Goal: Task Accomplishment & Management: Use online tool/utility

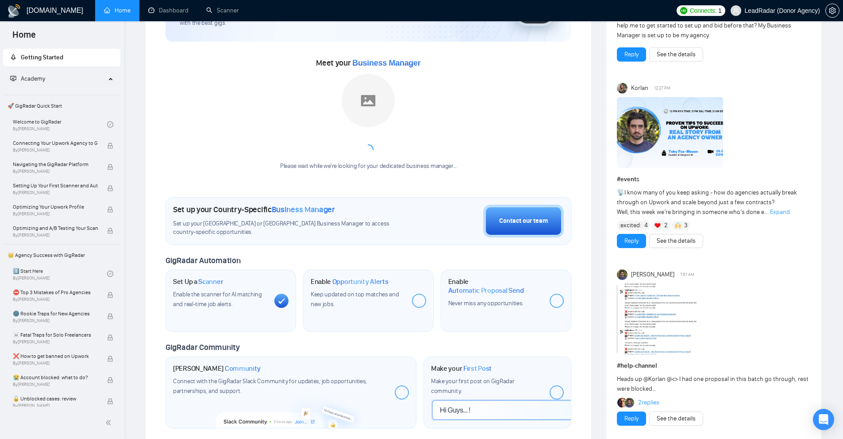
scroll to position [177, 0]
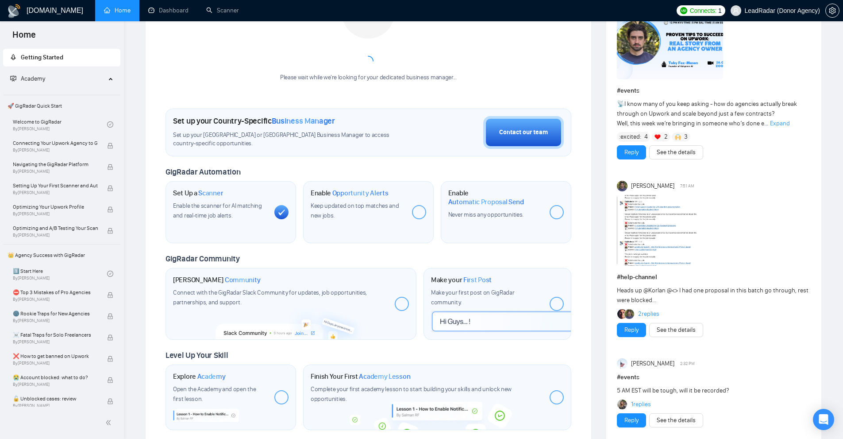
click at [642, 233] on img at bounding box center [670, 230] width 106 height 71
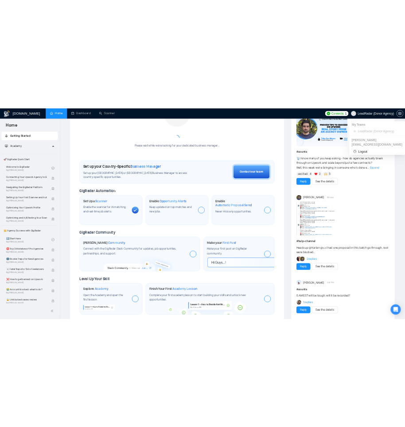
scroll to position [0, 0]
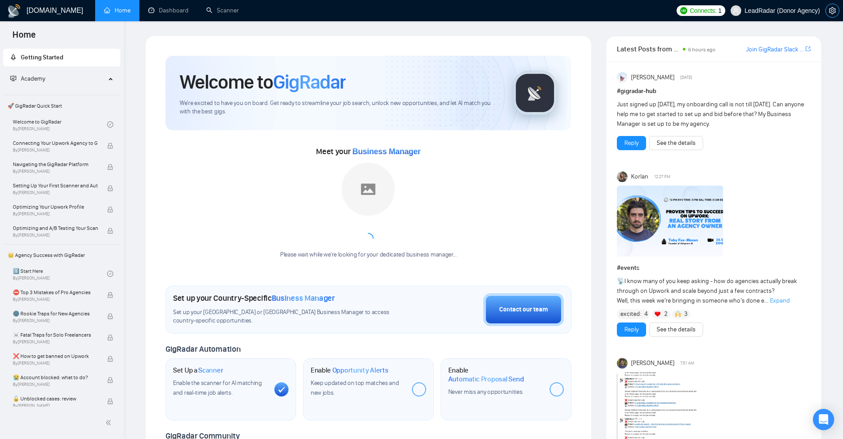
click at [830, 12] on icon "setting" at bounding box center [832, 10] width 7 height 7
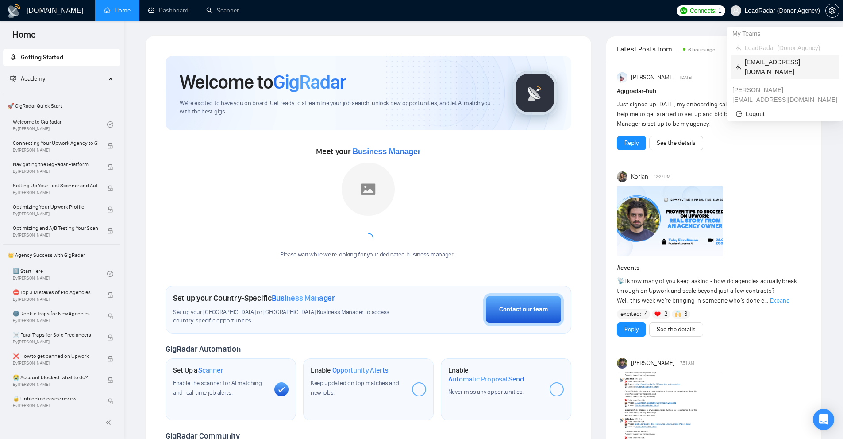
click at [763, 60] on span "likamurenko@gmail.com" at bounding box center [789, 66] width 89 height 19
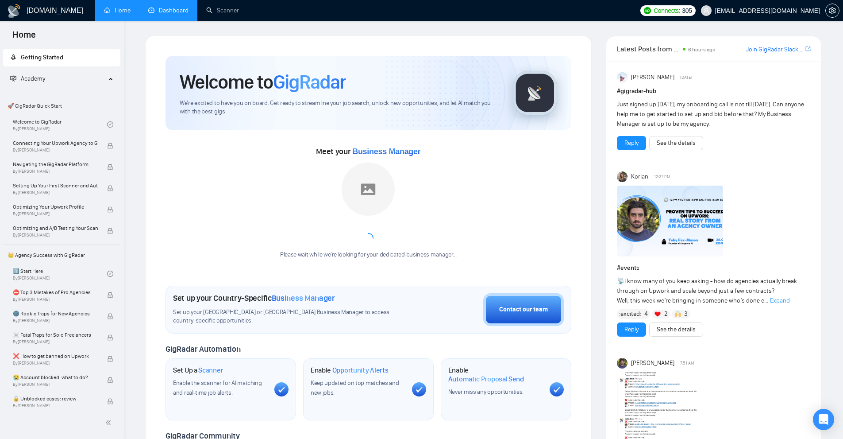
click at [168, 8] on link "Dashboard" at bounding box center [168, 11] width 40 height 8
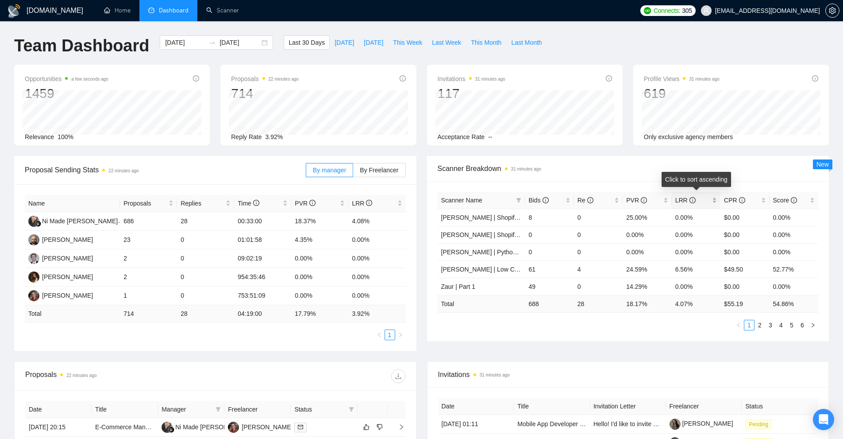
click at [704, 202] on span "LRR" at bounding box center [692, 200] width 35 height 10
click at [711, 202] on div "LRR" at bounding box center [696, 200] width 42 height 10
click at [459, 218] on link "Nick | SEO | AA" at bounding box center [482, 217] width 82 height 7
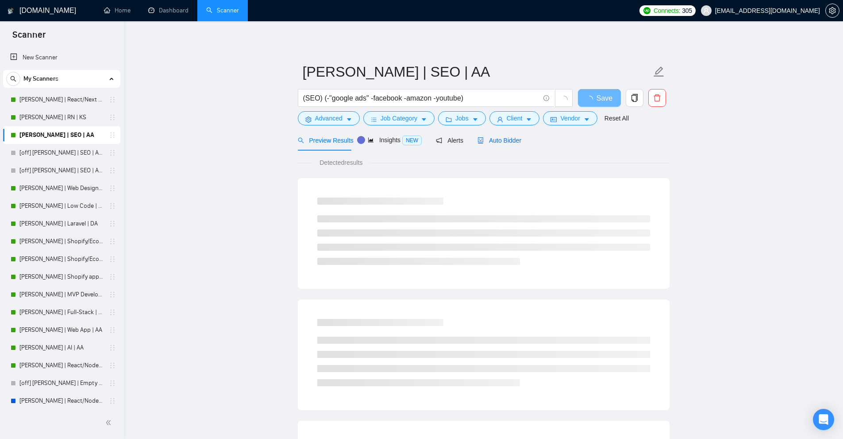
click at [510, 140] on span "Auto Bidder" at bounding box center [500, 140] width 44 height 7
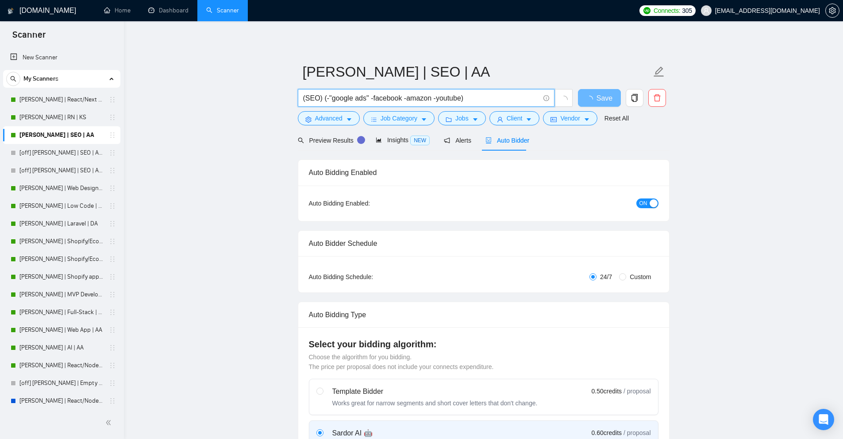
drag, startPoint x: 372, startPoint y: 98, endPoint x: 454, endPoint y: 97, distance: 81.9
click at [454, 97] on input "(SEO) (-"google ads" -facebook -amazon -youtube)" at bounding box center [421, 97] width 236 height 11
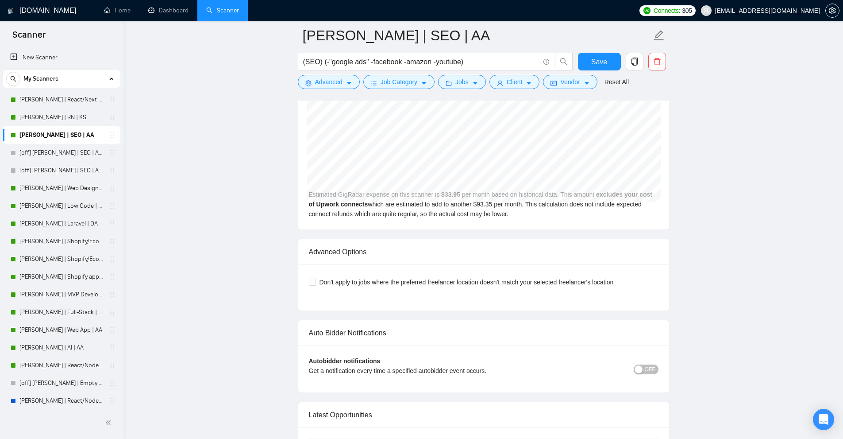
scroll to position [2169, 0]
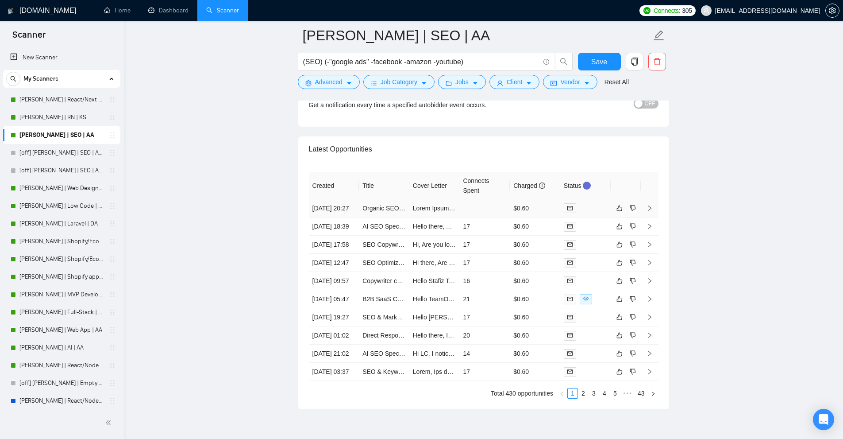
click at [491, 215] on td at bounding box center [484, 208] width 50 height 18
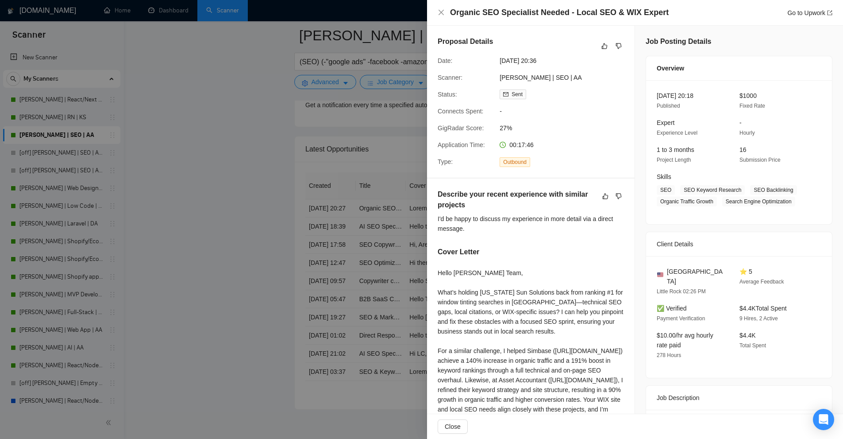
scroll to position [221, 0]
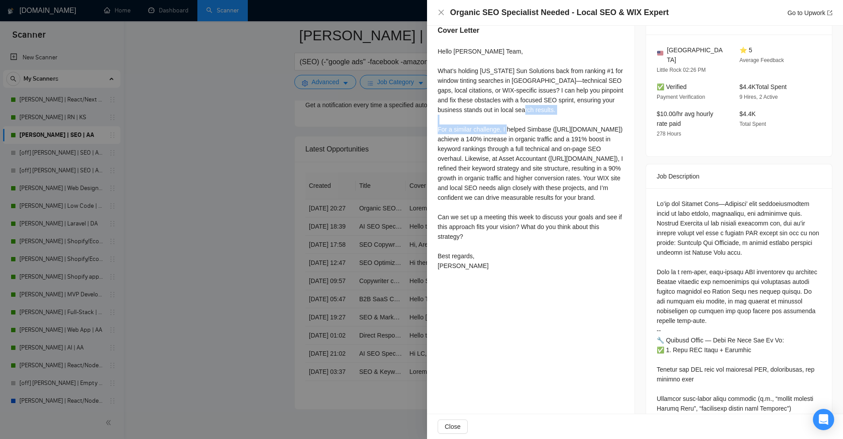
drag, startPoint x: 433, startPoint y: 131, endPoint x: 567, endPoint y: 132, distance: 134.1
click at [567, 132] on div "Describe your recent experience with similar projects I'd be happy to discuss m…" at bounding box center [531, 121] width 208 height 328
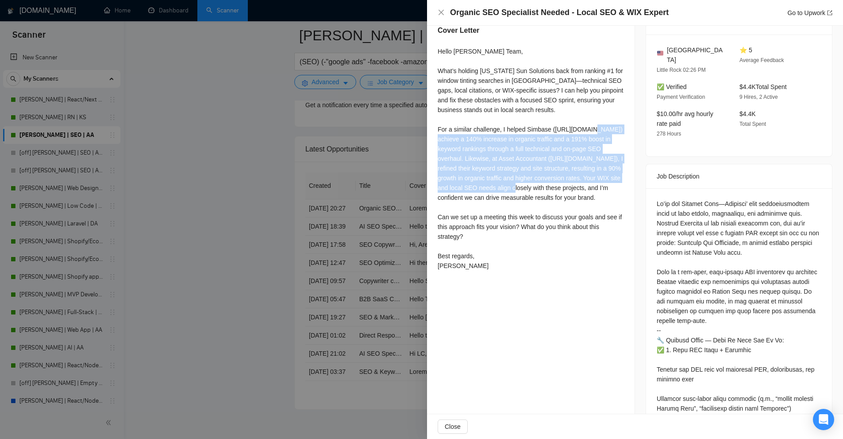
drag, startPoint x: 515, startPoint y: 139, endPoint x: 608, endPoint y: 185, distance: 103.3
click at [608, 185] on div "Hello Rackley Team, What’s holding Arkansas Sun Solutions back from ranking #1 …" at bounding box center [531, 158] width 186 height 224
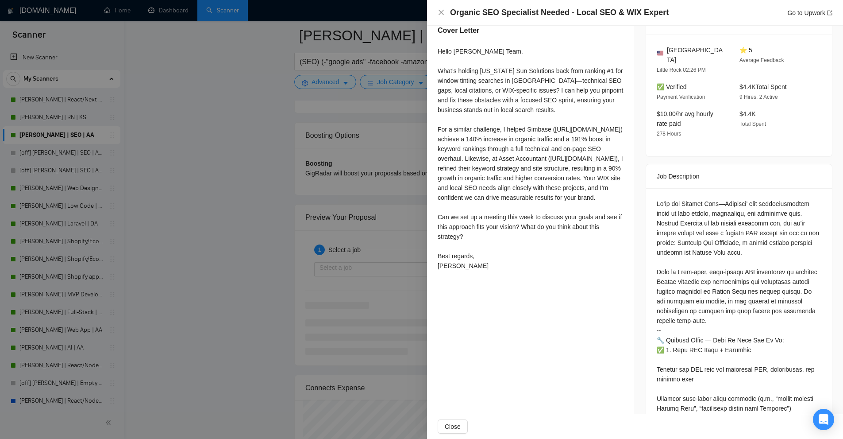
click at [309, 146] on div at bounding box center [421, 219] width 843 height 439
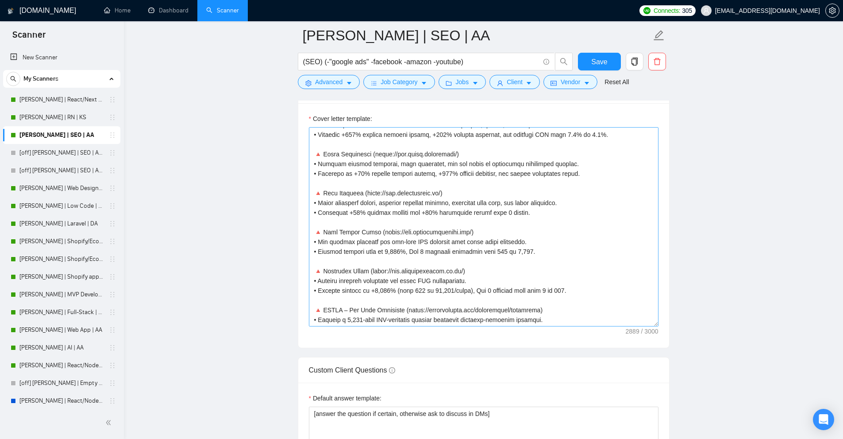
scroll to position [77, 0]
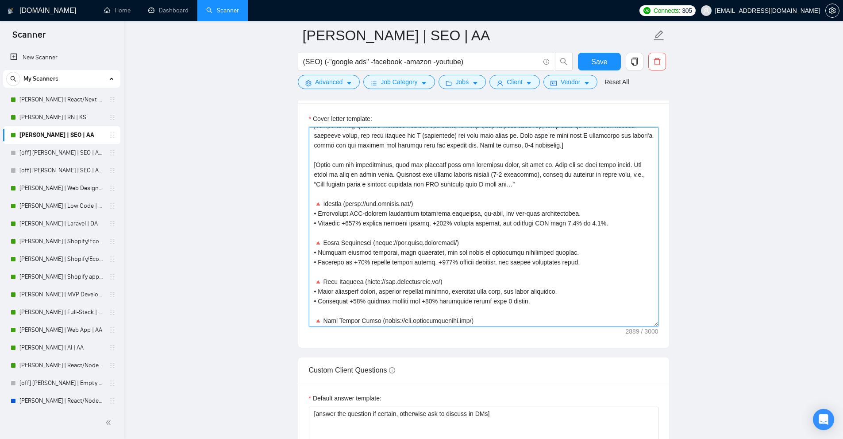
click at [359, 182] on textarea "Cover letter template:" at bounding box center [484, 226] width 350 height 199
click at [332, 204] on textarea "Cover letter template:" at bounding box center [484, 226] width 350 height 199
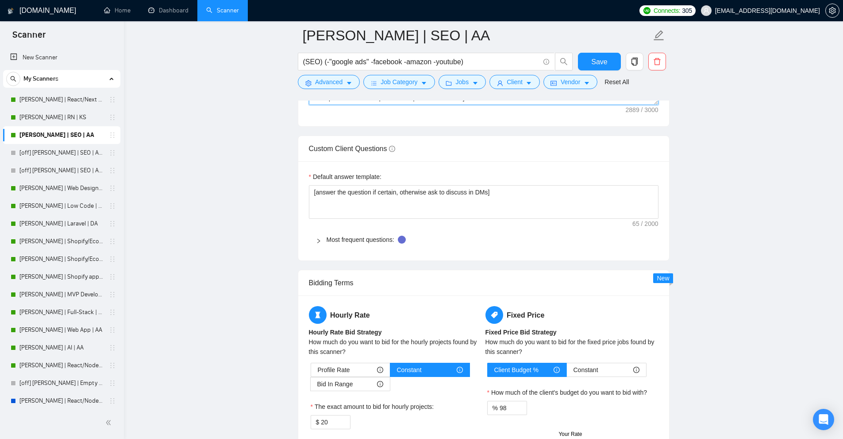
scroll to position [1106, 0]
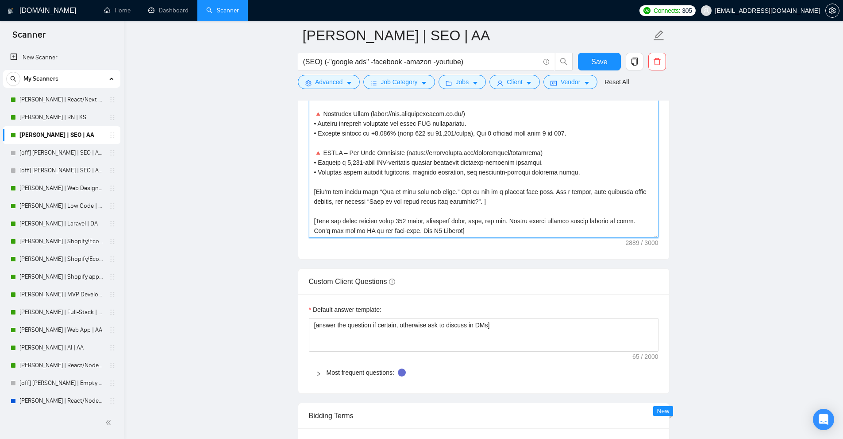
drag, startPoint x: 332, startPoint y: 204, endPoint x: 553, endPoint y: 231, distance: 222.4
click at [553, 231] on textarea "Cover letter template:" at bounding box center [484, 138] width 350 height 199
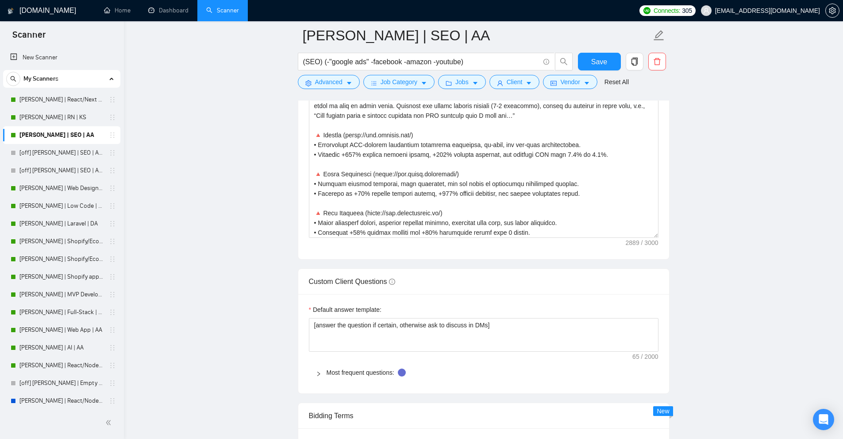
click at [699, 214] on main "Nick | SEO | AA (SEO) (-"google ads" -facebook -amazon -youtube) Save Advanced …" at bounding box center [483, 200] width 691 height 2543
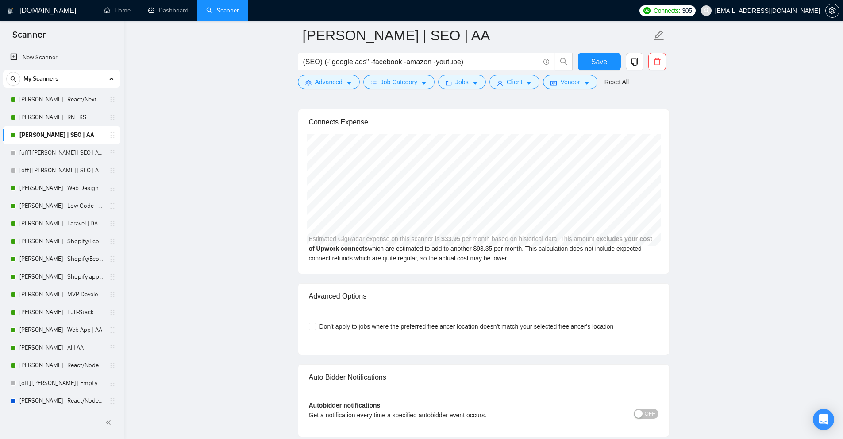
scroll to position [2296, 0]
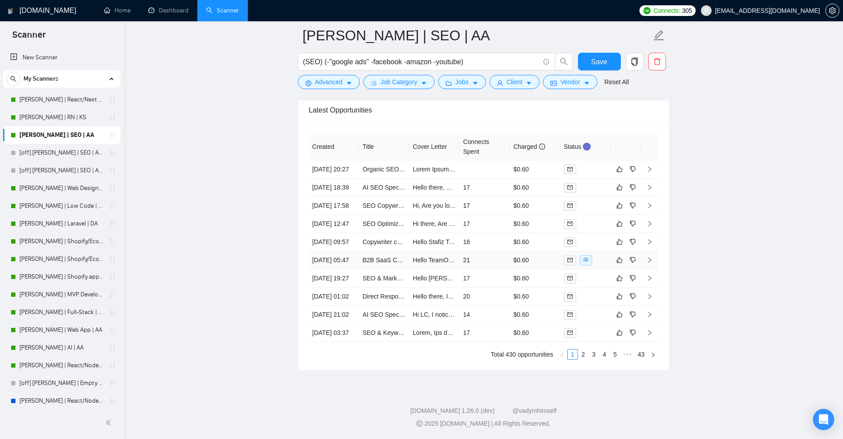
click at [598, 255] on div at bounding box center [585, 260] width 43 height 10
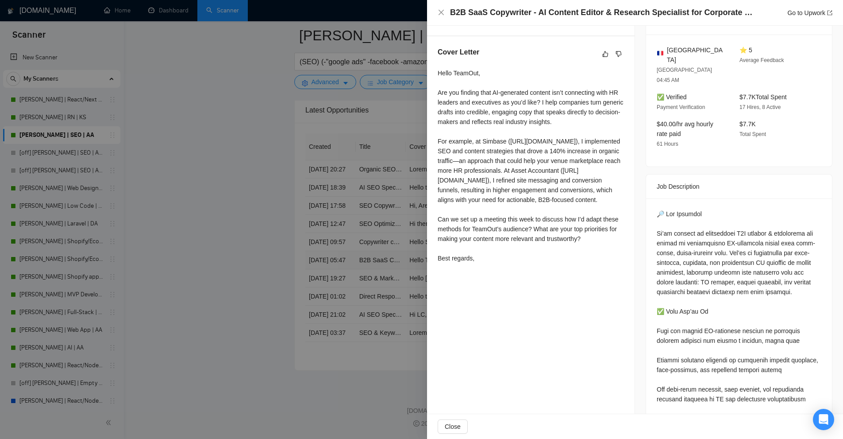
scroll to position [207, 0]
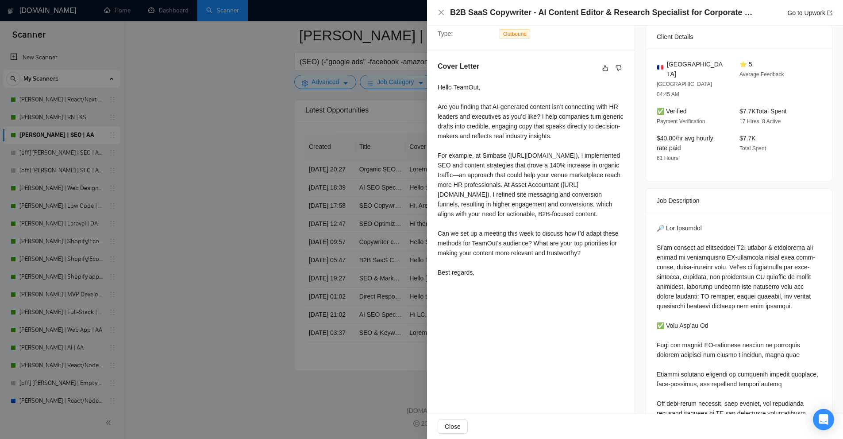
click at [382, 187] on div at bounding box center [421, 219] width 843 height 439
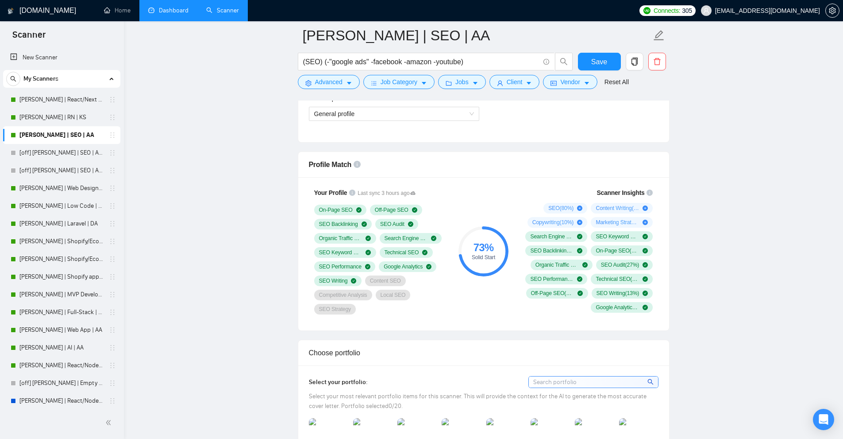
click at [179, 11] on link "Dashboard" at bounding box center [168, 11] width 40 height 8
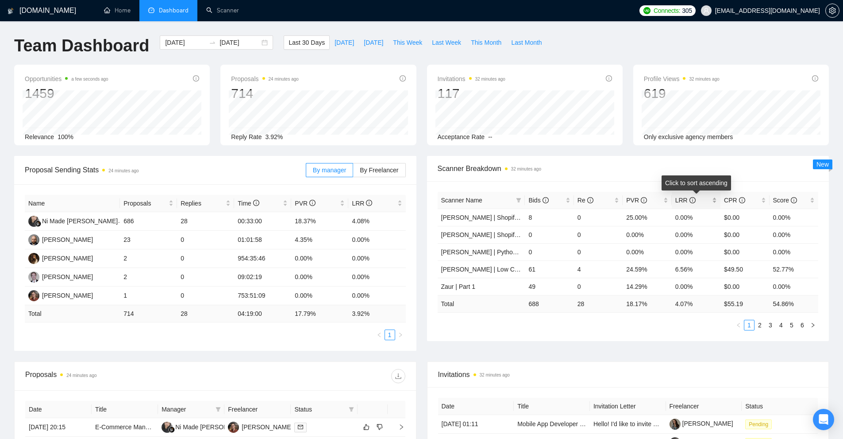
click at [705, 200] on span "LRR" at bounding box center [692, 200] width 35 height 10
drag, startPoint x: 608, startPoint y: 215, endPoint x: 678, endPoint y: 229, distance: 71.3
click at [703, 217] on tr "Nick | SEO | AA 57 7 31.58% 12.28% $25.05 60.44%" at bounding box center [628, 216] width 381 height 17
click at [670, 233] on td "18.75%" at bounding box center [647, 234] width 49 height 17
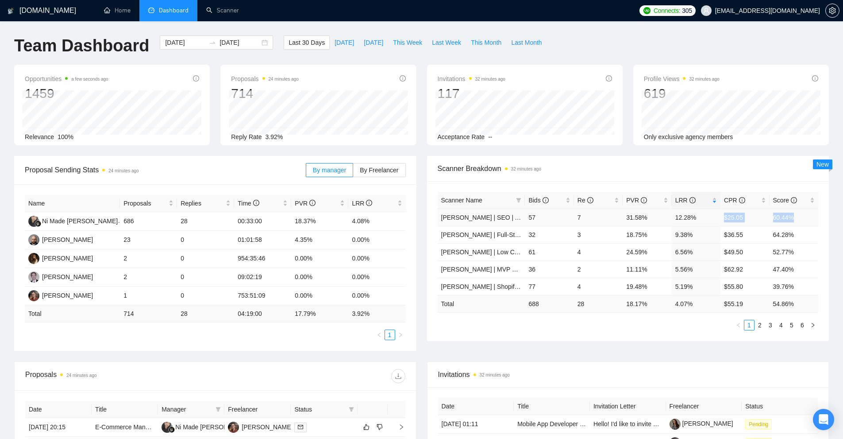
drag, startPoint x: 724, startPoint y: 218, endPoint x: 794, endPoint y: 215, distance: 69.6
click at [794, 215] on tr "Nick | SEO | AA 57 7 31.58% 12.28% $25.05 60.44%" at bounding box center [628, 216] width 381 height 17
click at [794, 215] on td "60.44%" at bounding box center [794, 216] width 49 height 17
drag, startPoint x: 624, startPoint y: 235, endPoint x: 782, endPoint y: 230, distance: 158.5
click at [779, 230] on tr "Michael | Full-Stack | AA 32 3 18.75% 9.38% $36.55 64.28%" at bounding box center [628, 234] width 381 height 17
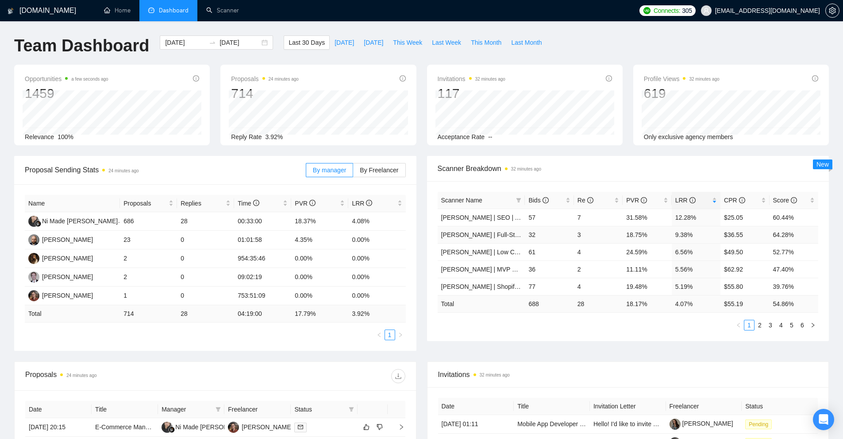
click at [790, 230] on td "64.28%" at bounding box center [794, 234] width 49 height 17
drag, startPoint x: 624, startPoint y: 216, endPoint x: 793, endPoint y: 217, distance: 168.6
click at [793, 217] on tr "Nick | SEO | AA 57 7 31.58% 12.28% $25.05 60.44%" at bounding box center [628, 216] width 381 height 17
click at [793, 217] on td "60.44%" at bounding box center [794, 216] width 49 height 17
drag, startPoint x: 794, startPoint y: 233, endPoint x: 528, endPoint y: 235, distance: 266.4
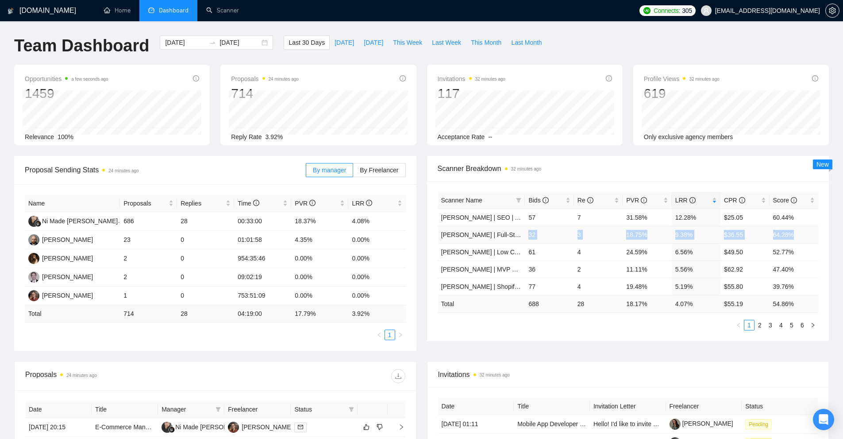
click at [528, 235] on tr "Michael | Full-Stack | AA 32 3 18.75% 9.38% $36.55 64.28%" at bounding box center [628, 234] width 381 height 17
click at [628, 237] on td "18.75%" at bounding box center [647, 234] width 49 height 17
drag, startPoint x: 697, startPoint y: 235, endPoint x: 569, endPoint y: 234, distance: 128.3
click at [591, 234] on tr "Michael | Full-Stack | AA 32 3 18.75% 9.38% $36.55 64.28%" at bounding box center [628, 234] width 381 height 17
click at [488, 236] on link "Michael | Full-Stack | AA" at bounding box center [489, 234] width 96 height 7
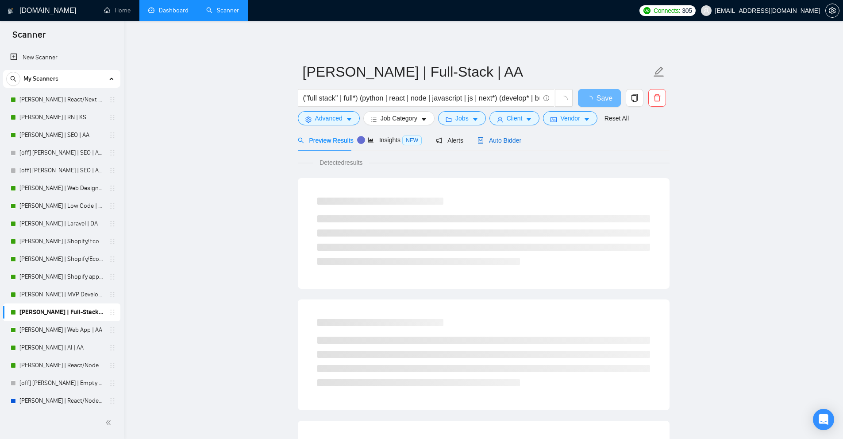
click at [499, 141] on span "Auto Bidder" at bounding box center [500, 140] width 44 height 7
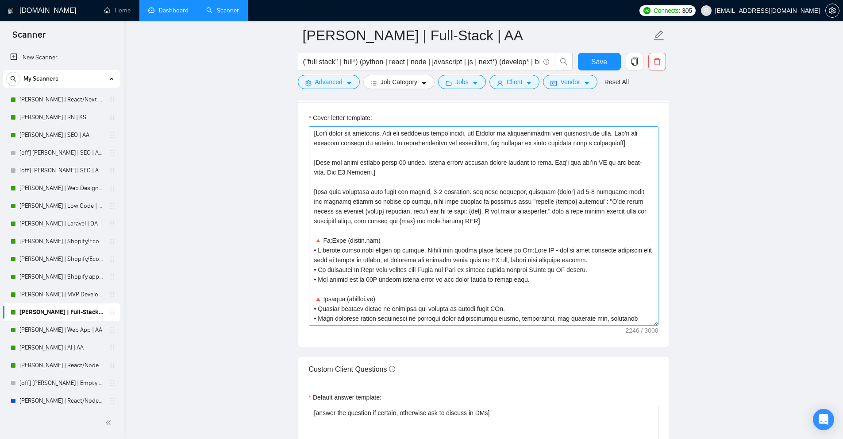
scroll to position [44, 0]
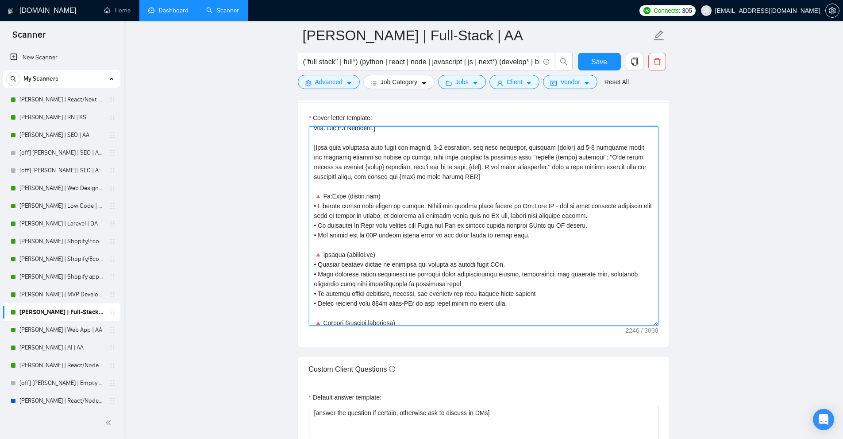
click at [358, 205] on textarea "Cover letter template:" at bounding box center [484, 225] width 350 height 199
click at [359, 197] on textarea "Cover letter template:" at bounding box center [484, 225] width 350 height 199
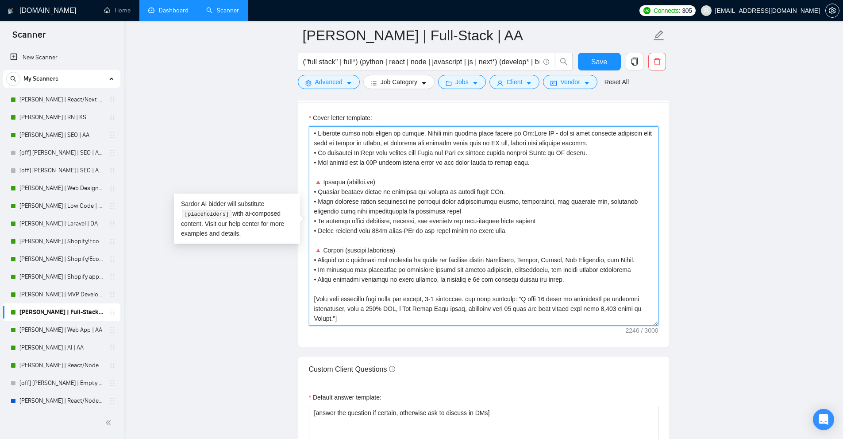
drag, startPoint x: 359, startPoint y: 197, endPoint x: 490, endPoint y: 333, distance: 188.1
click at [490, 333] on div "Cover letter template:" at bounding box center [483, 224] width 371 height 244
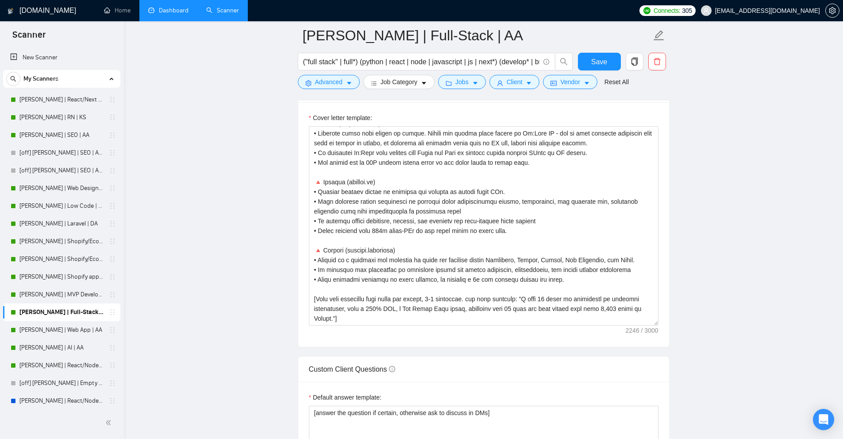
click at [811, 96] on main "Michael | Full-Stack | AA ("full stack" | full*) (python | react | node | javas…" at bounding box center [483, 332] width 691 height 2540
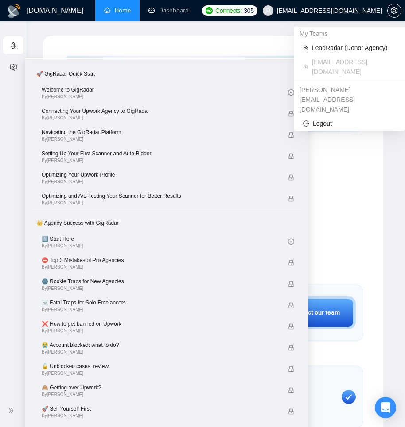
click at [373, 11] on span "likamurenko@gmail.com" at bounding box center [329, 11] width 105 height 0
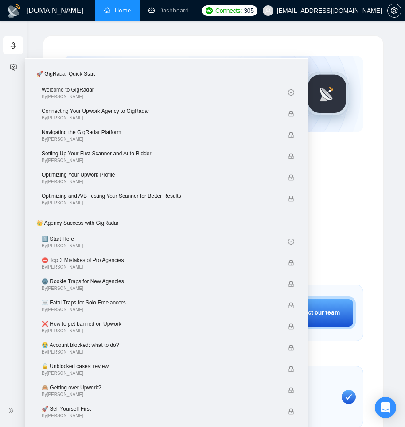
click at [111, 9] on link "Home" at bounding box center [117, 11] width 27 height 8
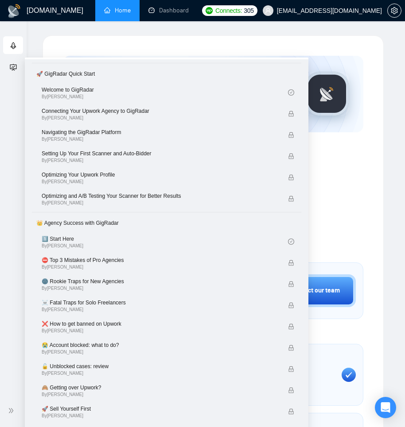
click at [116, 11] on link "Home" at bounding box center [117, 11] width 27 height 8
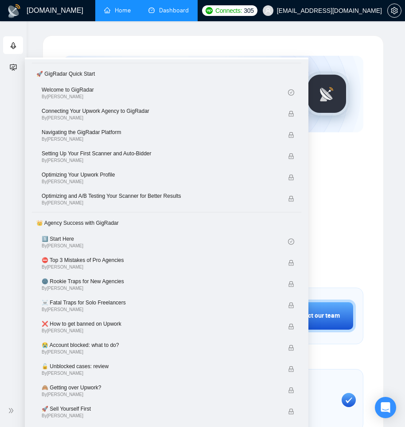
click at [158, 7] on link "Dashboard" at bounding box center [168, 11] width 40 height 8
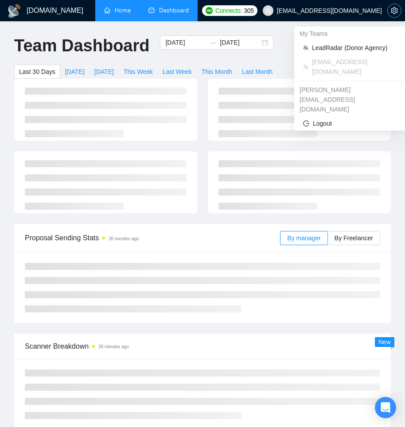
click at [390, 10] on icon "setting" at bounding box center [393, 10] width 7 height 7
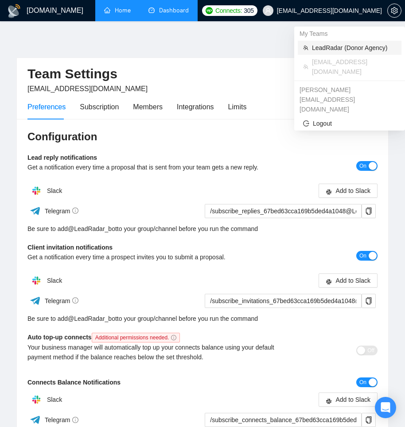
click at [318, 49] on span "LeadRadar (Donor Agency)" at bounding box center [354, 48] width 84 height 10
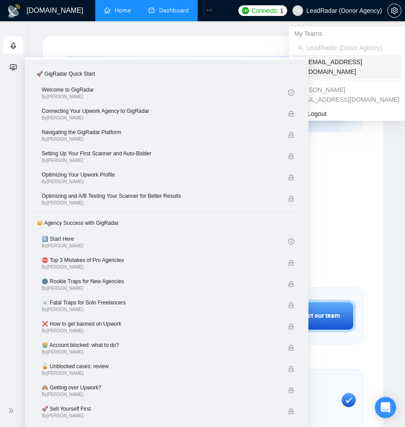
click at [329, 61] on span "likamurenko@gmail.com" at bounding box center [350, 66] width 89 height 19
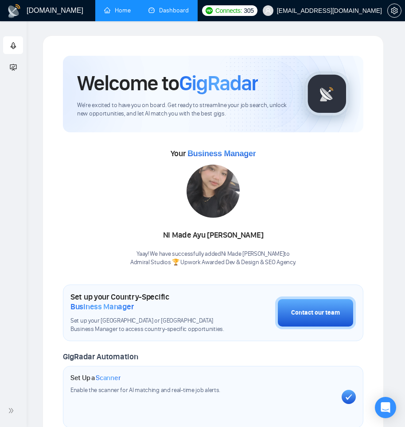
click at [168, 13] on link "Dashboard" at bounding box center [168, 11] width 40 height 8
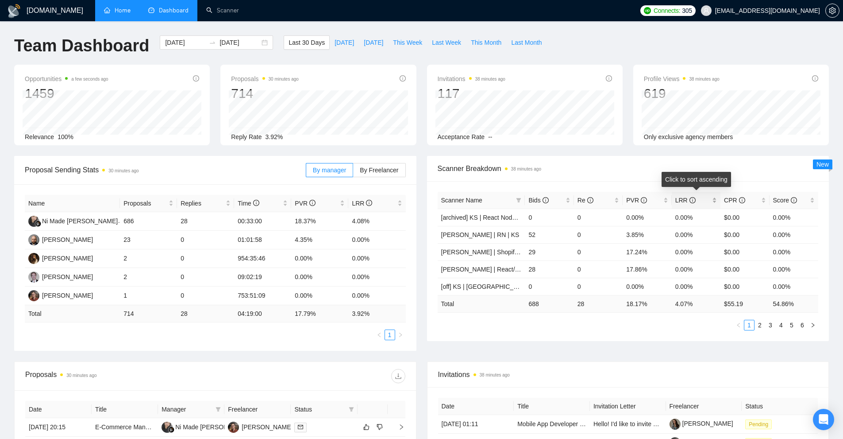
click at [404, 201] on span "LRR" at bounding box center [692, 200] width 35 height 10
click at [404, 201] on div "LRR" at bounding box center [696, 200] width 42 height 10
click at [404, 218] on link "Nick | SEO | AA" at bounding box center [482, 217] width 82 height 7
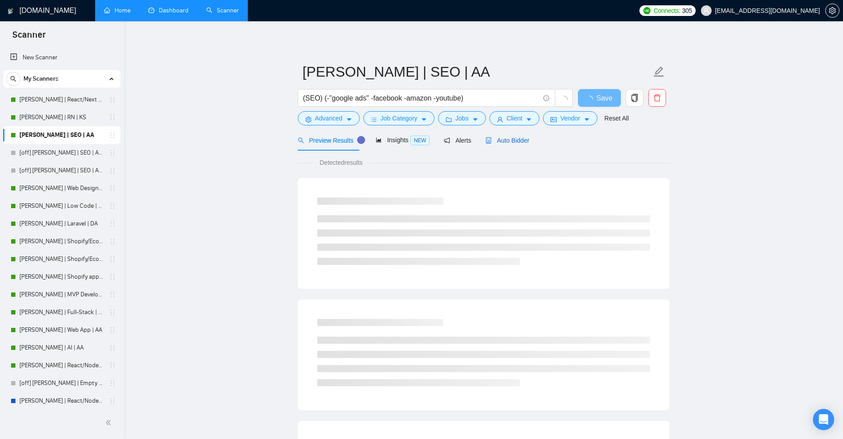
click at [404, 141] on span "Auto Bidder" at bounding box center [508, 140] width 44 height 7
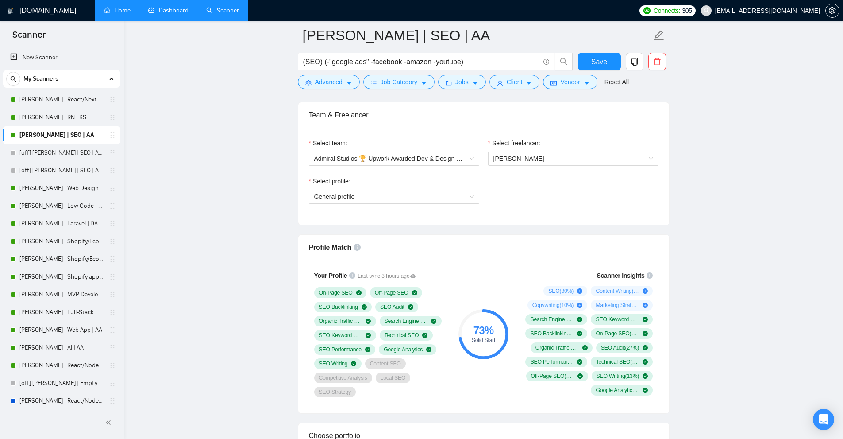
scroll to position [221, 0]
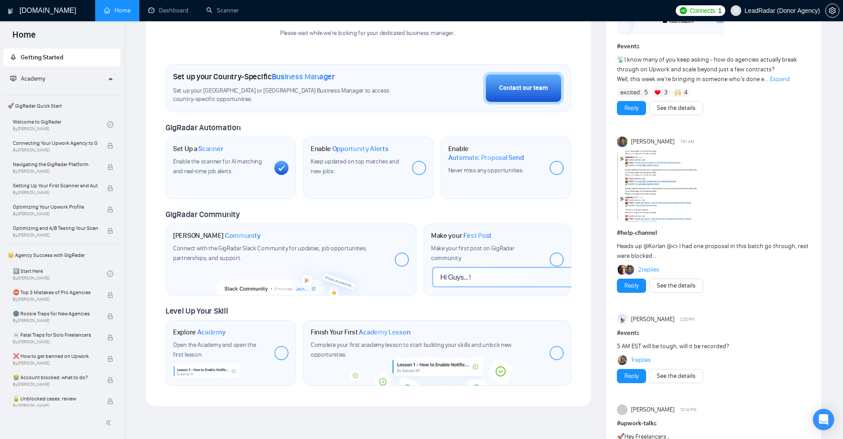
scroll to position [221, 0]
click at [767, 65] on span "[EMAIL_ADDRESS][DOMAIN_NAME]" at bounding box center [789, 66] width 89 height 19
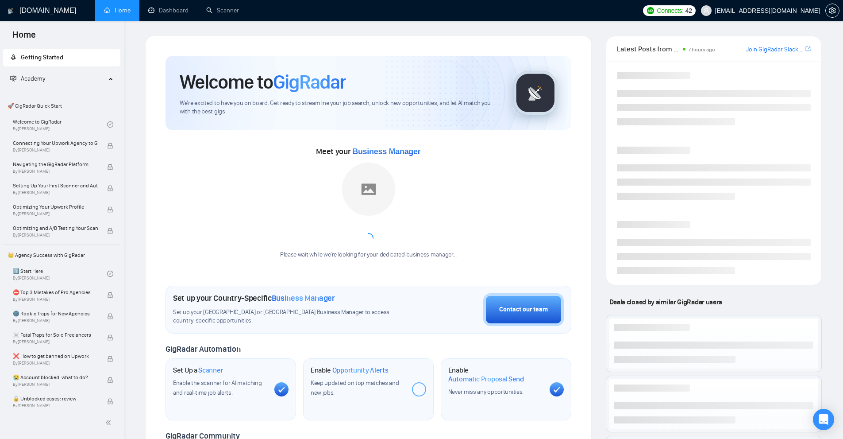
click at [193, 22] on div "[DOMAIN_NAME] Home Dashboard Scanner Connects: 42 [EMAIL_ADDRESS][DOMAIN_NAME] …" at bounding box center [483, 347] width 719 height 695
click at [188, 14] on link "Dashboard" at bounding box center [168, 11] width 40 height 8
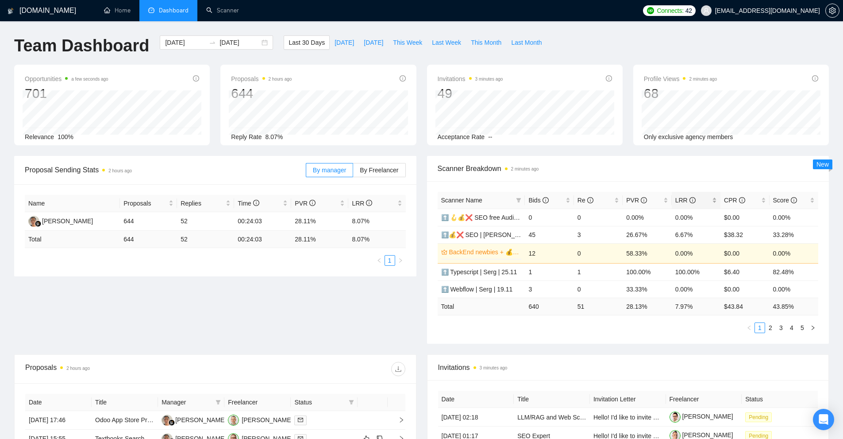
click at [705, 200] on span "LRR" at bounding box center [692, 200] width 35 height 10
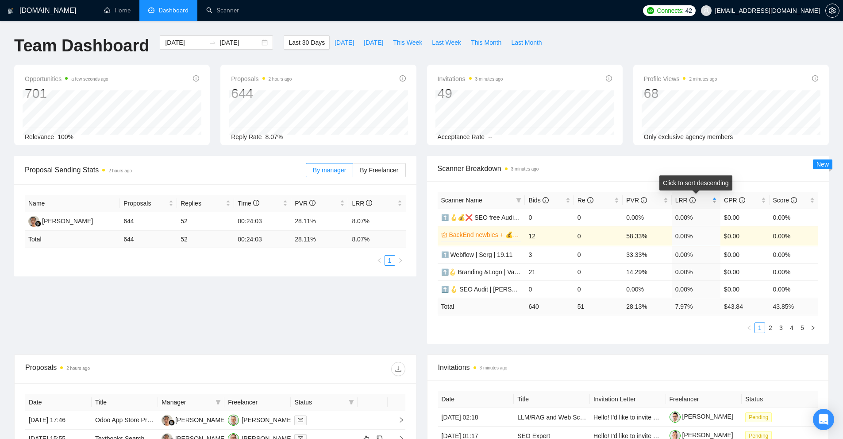
click at [708, 199] on span "LRR" at bounding box center [692, 200] width 35 height 10
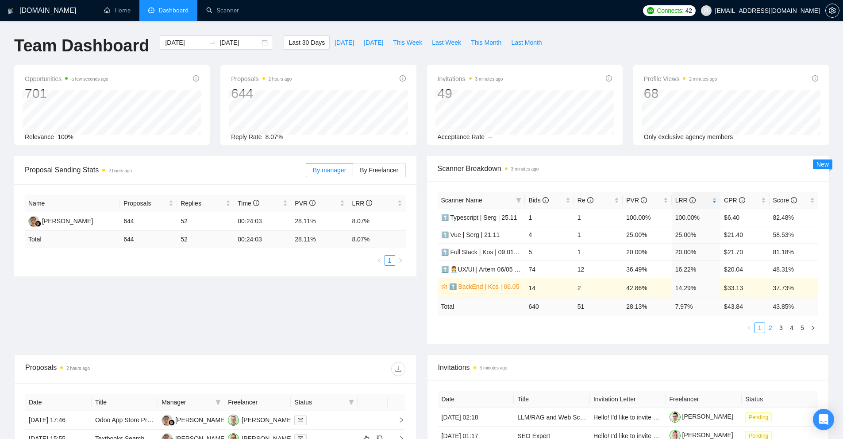
click at [774, 328] on link "2" at bounding box center [771, 328] width 10 height 10
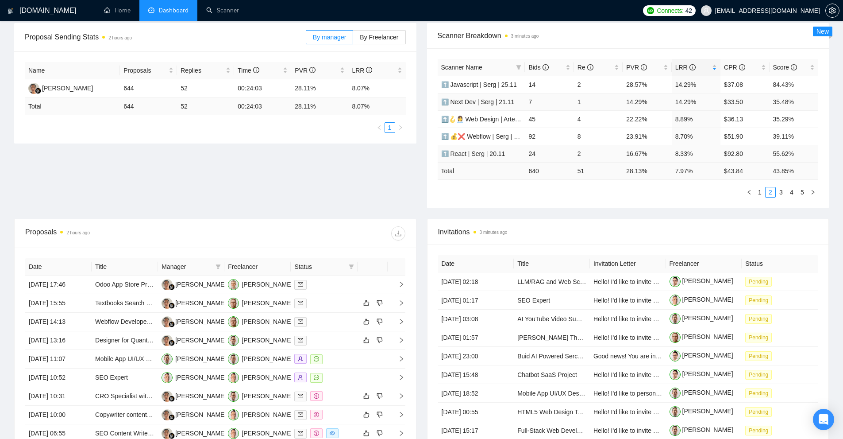
scroll to position [89, 0]
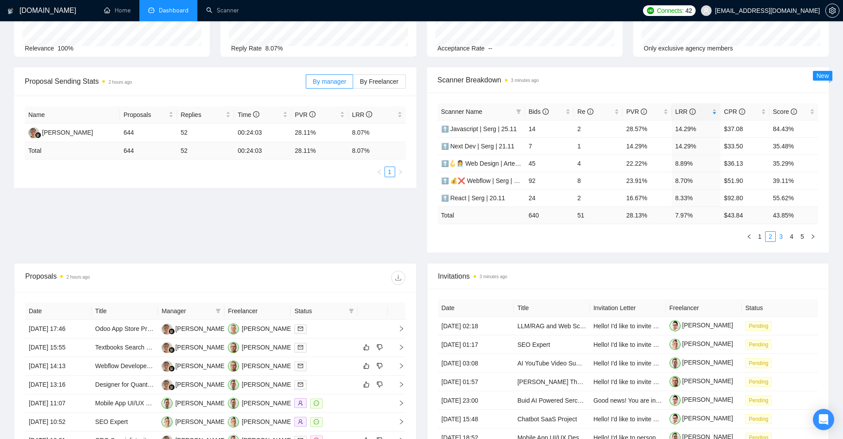
click at [784, 235] on link "3" at bounding box center [781, 236] width 10 height 10
click at [518, 107] on span at bounding box center [518, 111] width 9 height 13
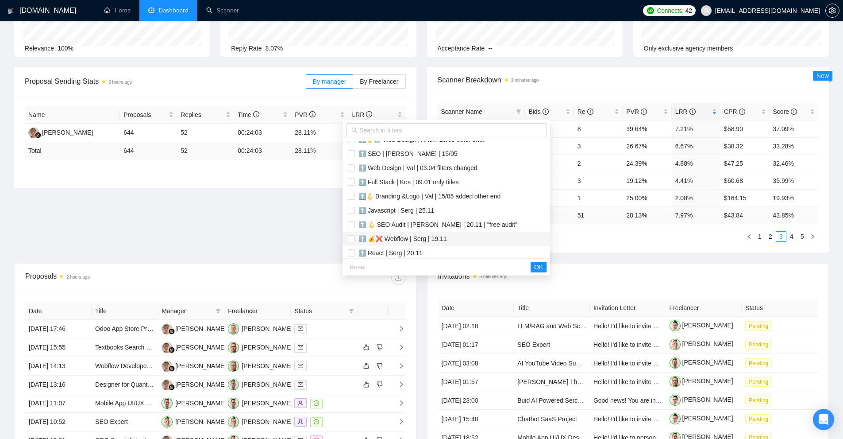
scroll to position [51, 0]
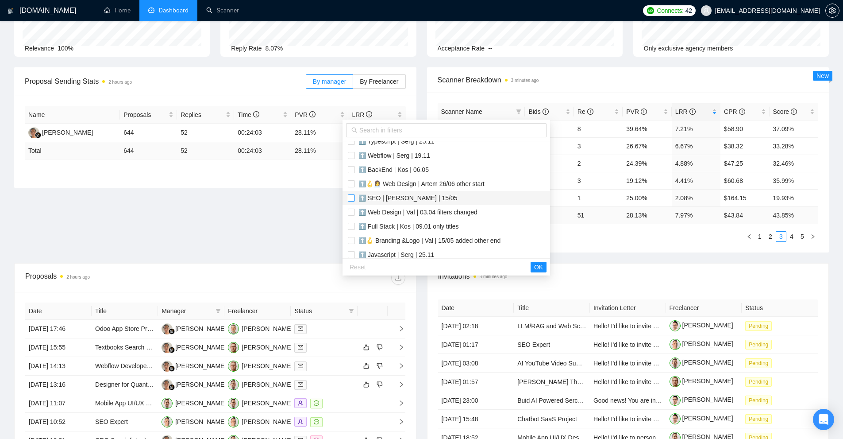
click at [351, 197] on input "checkbox" at bounding box center [351, 197] width 7 height 7
checkbox input "true"
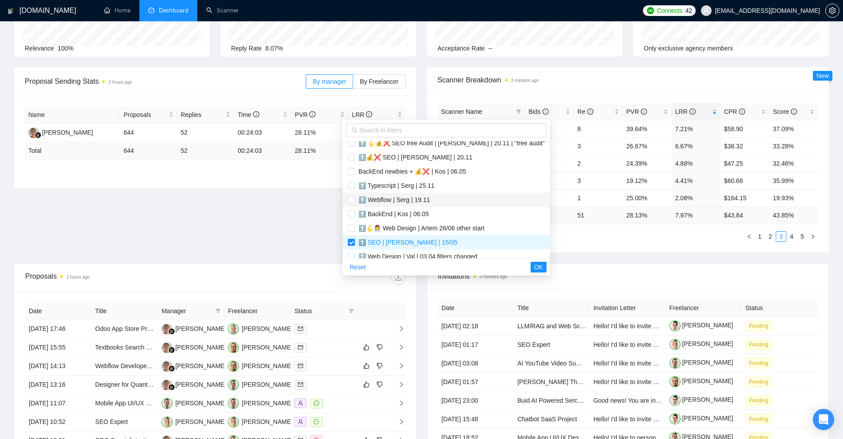
scroll to position [0, 0]
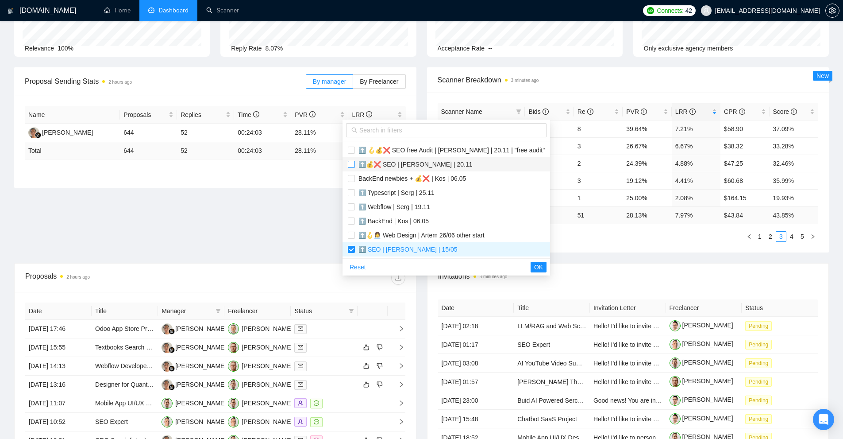
click at [351, 166] on input "checkbox" at bounding box center [351, 164] width 7 height 7
checkbox input "true"
click at [349, 145] on label at bounding box center [351, 150] width 7 height 10
click at [349, 146] on input "checkbox" at bounding box center [351, 149] width 7 height 7
click at [352, 150] on input "checkbox" at bounding box center [351, 149] width 7 height 7
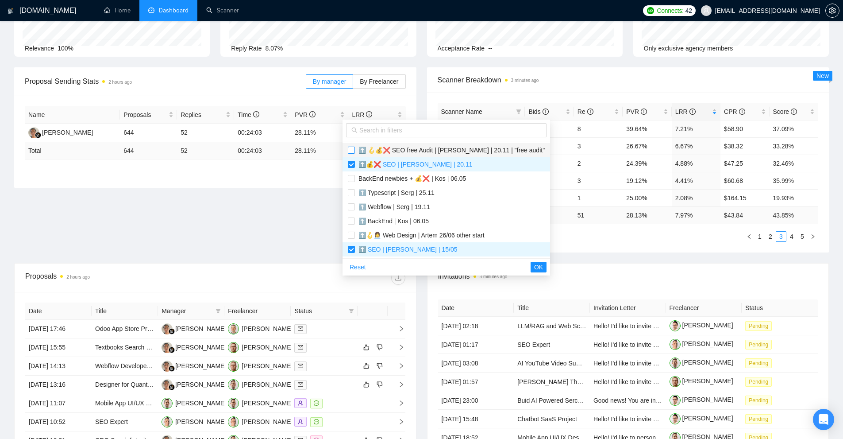
checkbox input "true"
click at [534, 264] on span "OK" at bounding box center [538, 267] width 9 height 10
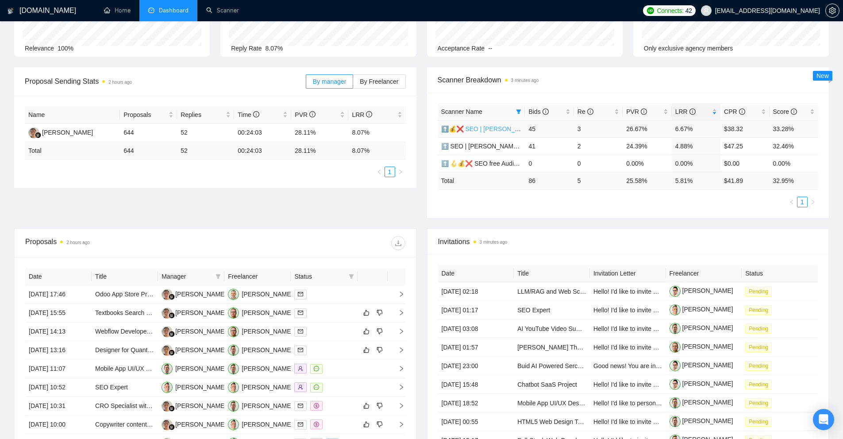
click at [497, 131] on link "⬆️💰❌ SEO | Andrew | 20.11" at bounding box center [498, 128] width 114 height 7
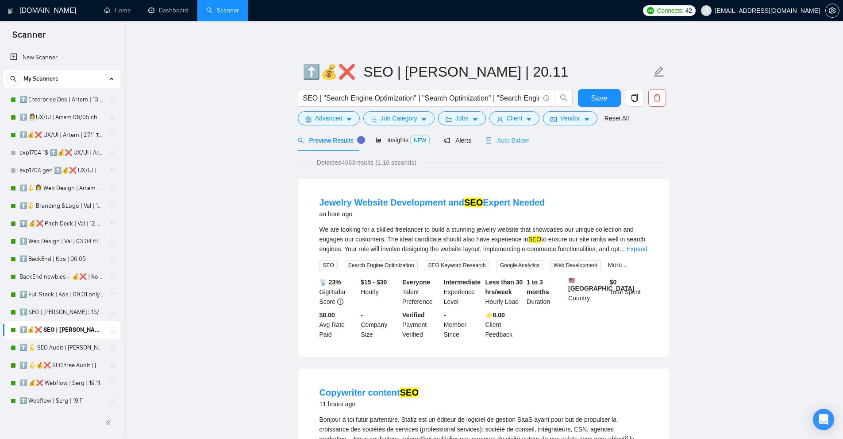
click at [518, 146] on div "Auto Bidder" at bounding box center [508, 140] width 44 height 21
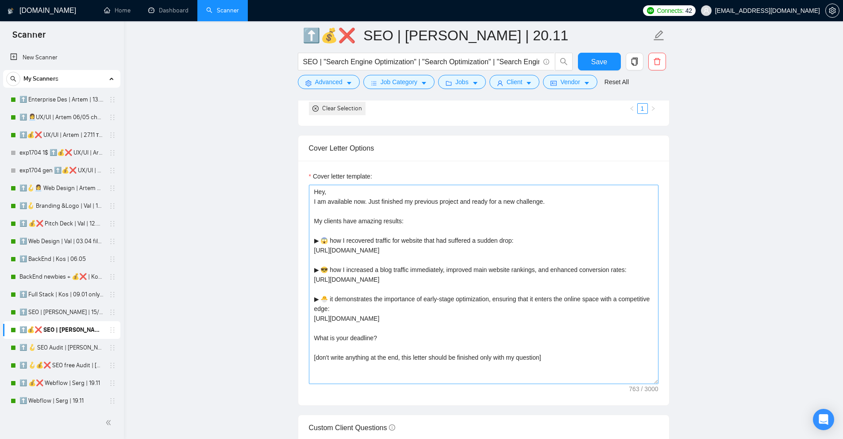
scroll to position [885, 0]
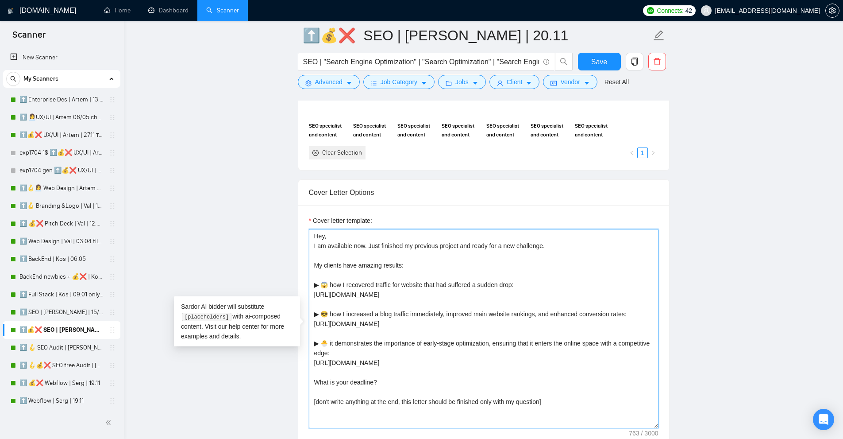
drag, startPoint x: 310, startPoint y: 247, endPoint x: 578, endPoint y: 250, distance: 268.2
click at [578, 250] on textarea "Hey, I am available now. Just finished my previous project and ready for a new …" at bounding box center [484, 328] width 350 height 199
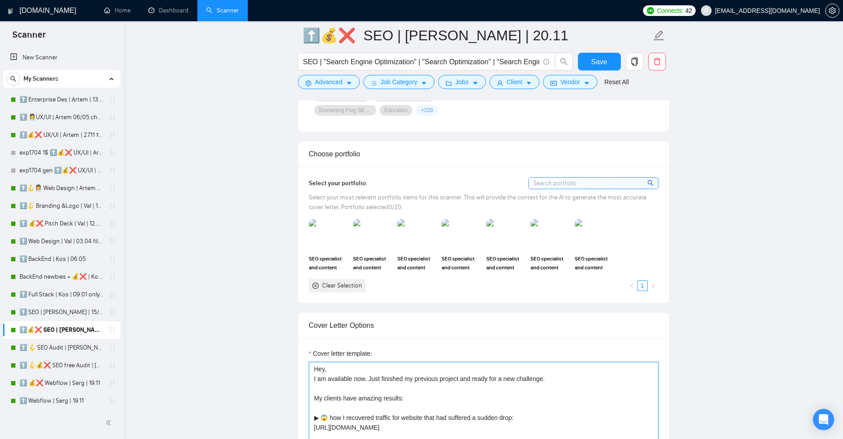
scroll to position [929, 0]
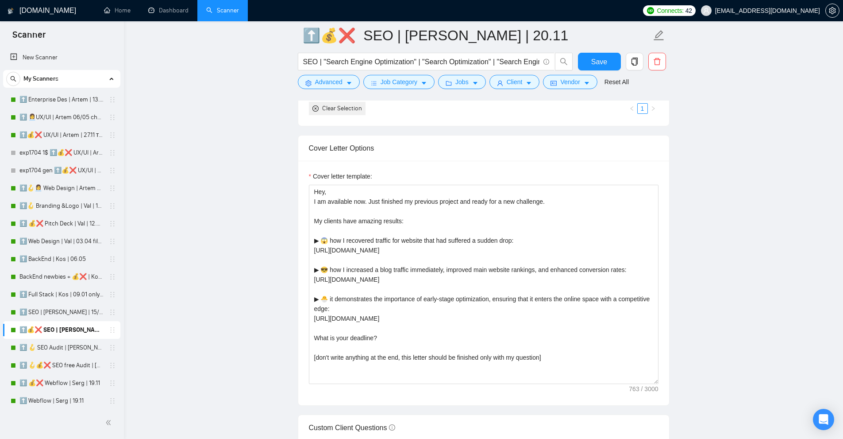
click at [770, 261] on main "⬆️💰❌ SEO | Andrew | 20.11 SEO | "Search Engine Optimization" | "Search Optimiza…" at bounding box center [483, 379] width 691 height 2547
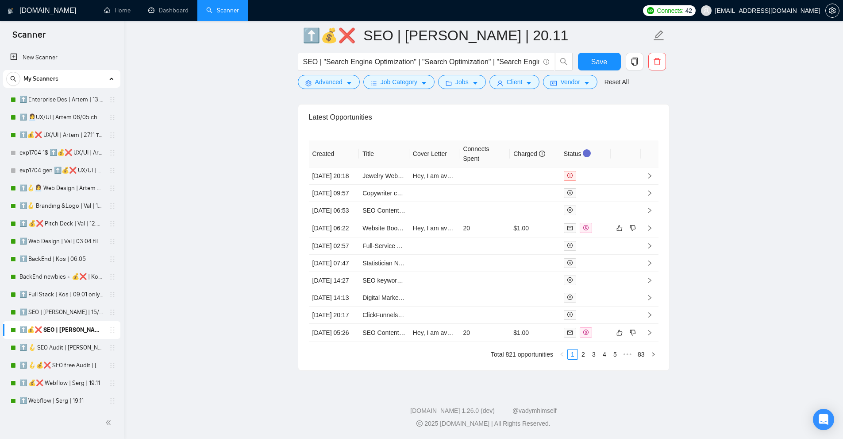
scroll to position [2130, 0]
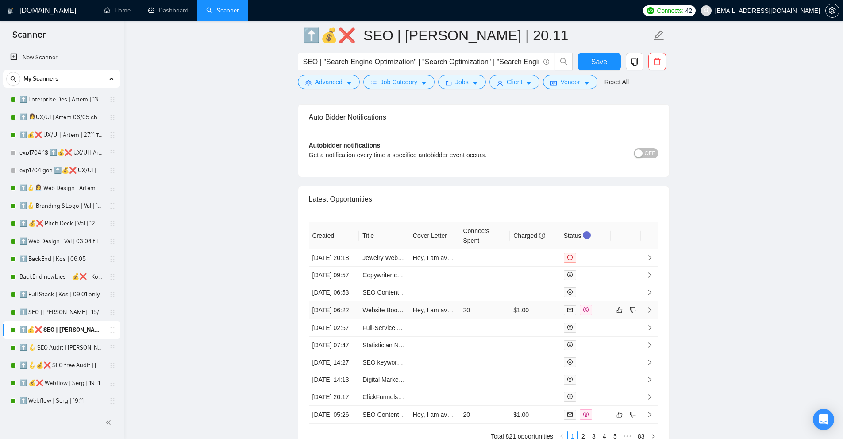
click at [492, 319] on td "20" at bounding box center [484, 310] width 50 height 18
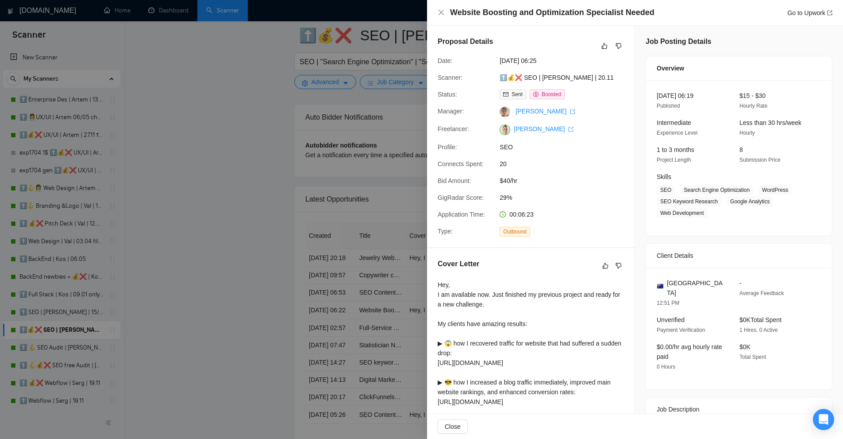
scroll to position [119, 0]
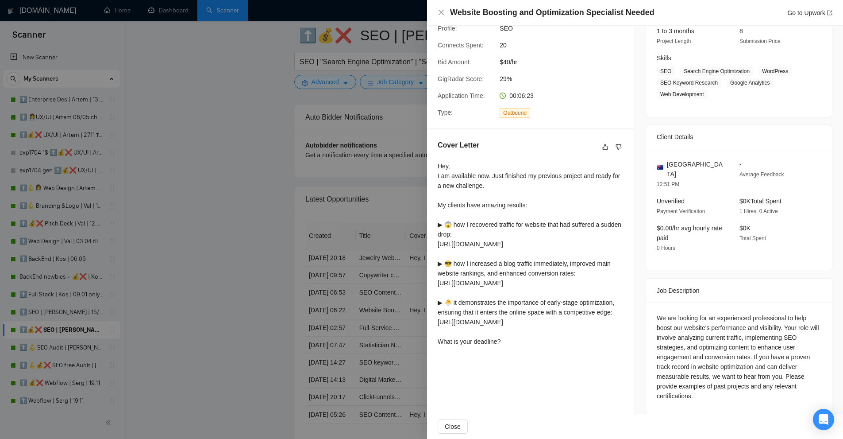
drag, startPoint x: 352, startPoint y: 243, endPoint x: 396, endPoint y: 287, distance: 62.9
click at [351, 243] on div at bounding box center [421, 219] width 843 height 439
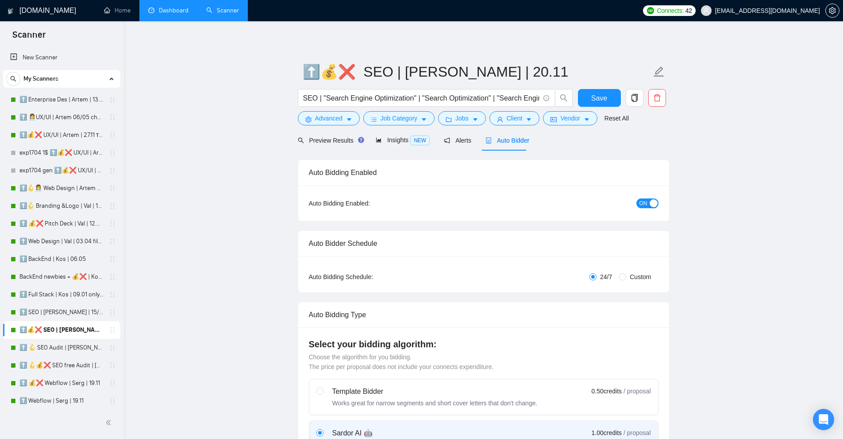
click at [189, 14] on link "Dashboard" at bounding box center [168, 11] width 40 height 8
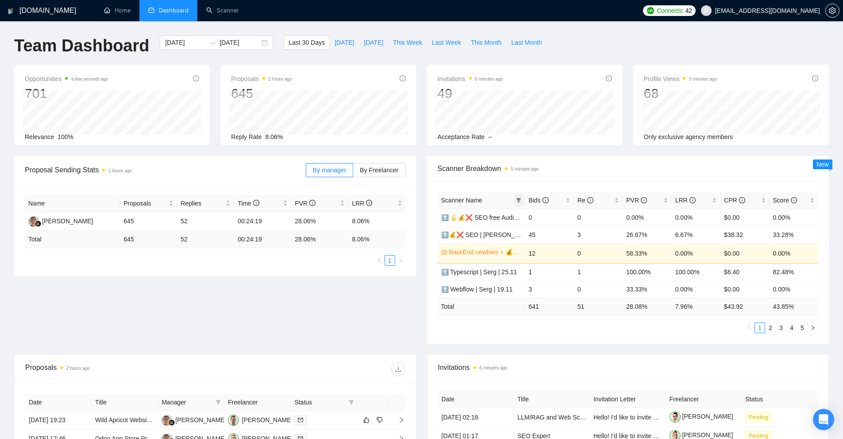
click at [520, 200] on icon "filter" at bounding box center [518, 200] width 5 height 4
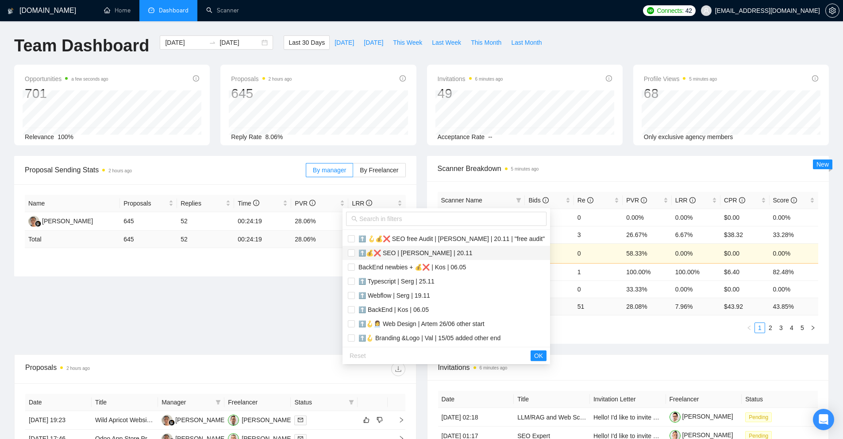
click at [382, 253] on span "⬆️💰❌ SEO | Andrew | 20.11" at bounding box center [413, 252] width 117 height 7
checkbox input "true"
click at [391, 242] on span "⬆️ 🪝💰❌ SEO free Audit | Andrew | 20.11 | "free audit"" at bounding box center [450, 238] width 190 height 7
checkbox input "true"
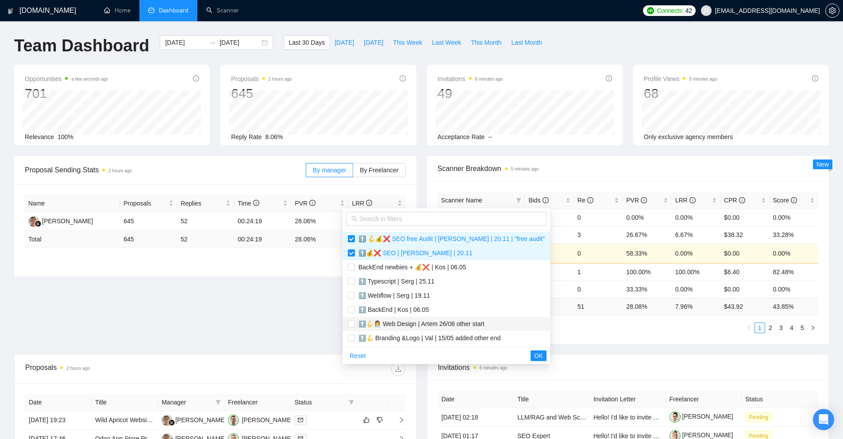
scroll to position [89, 0]
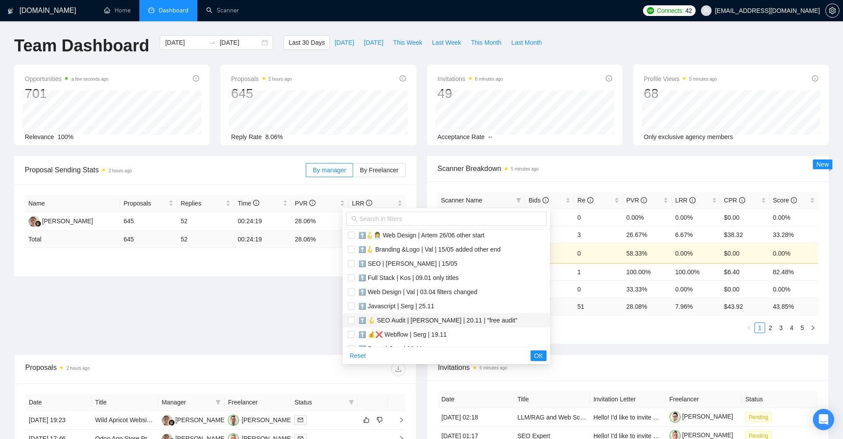
click at [415, 321] on span "⬆️ 🪝 SEO Audit | Andrew | 20.11 | "free audit"" at bounding box center [436, 319] width 162 height 7
checkbox input "true"
click at [506, 351] on div "Reset OK" at bounding box center [447, 355] width 208 height 17
click at [534, 353] on span "OK" at bounding box center [538, 356] width 9 height 10
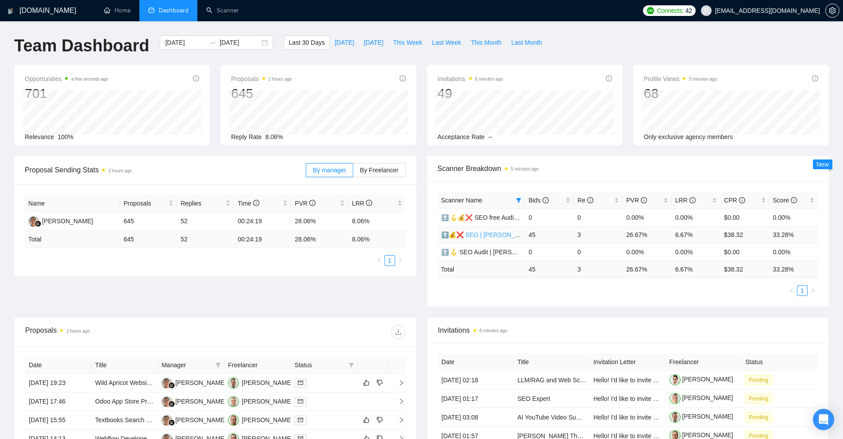
click at [496, 233] on link "⬆️💰❌ SEO | Andrew | 20.11" at bounding box center [498, 234] width 114 height 7
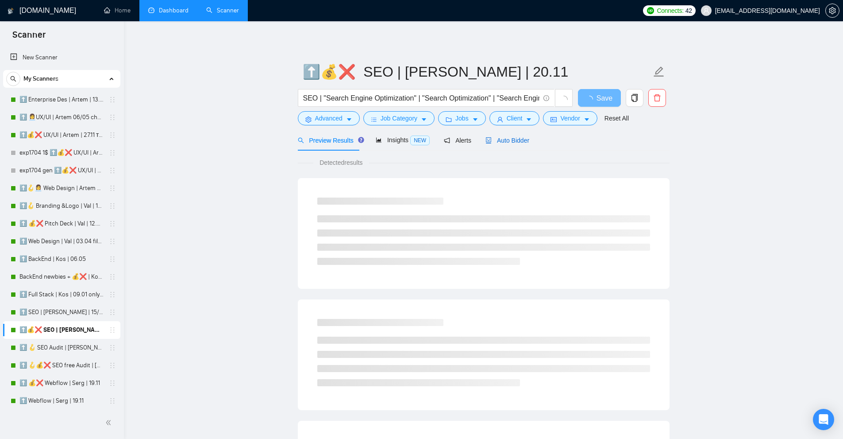
click at [511, 142] on span "Auto Bidder" at bounding box center [508, 140] width 44 height 7
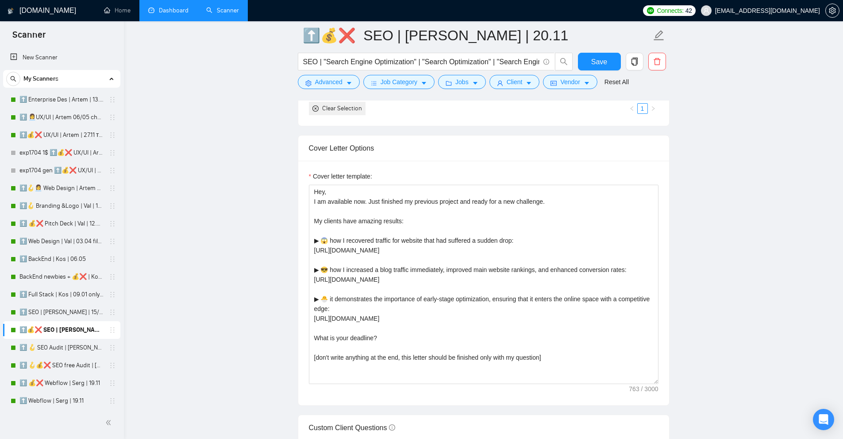
scroll to position [1151, 0]
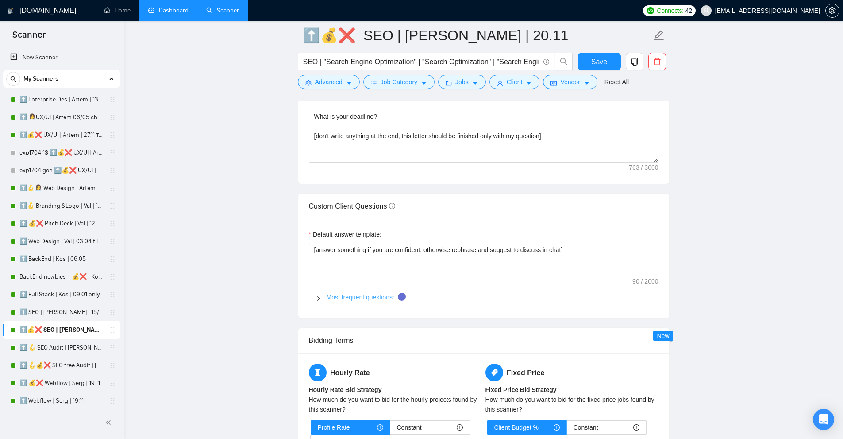
click at [362, 293] on link "Most frequent questions:" at bounding box center [361, 296] width 68 height 7
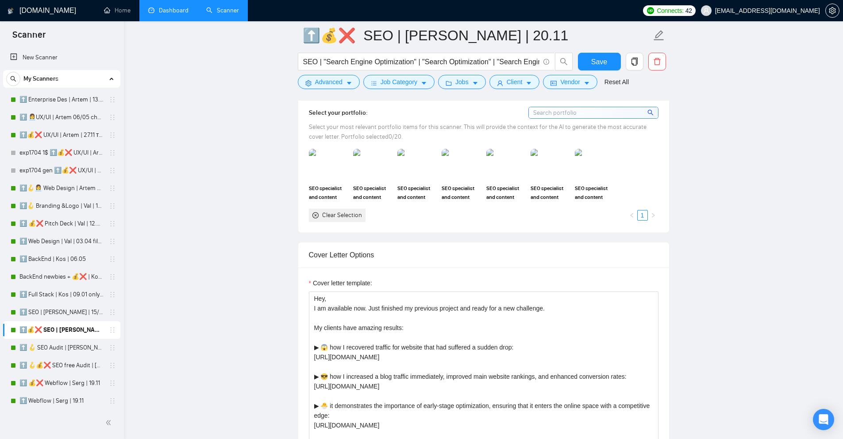
scroll to position [0, 0]
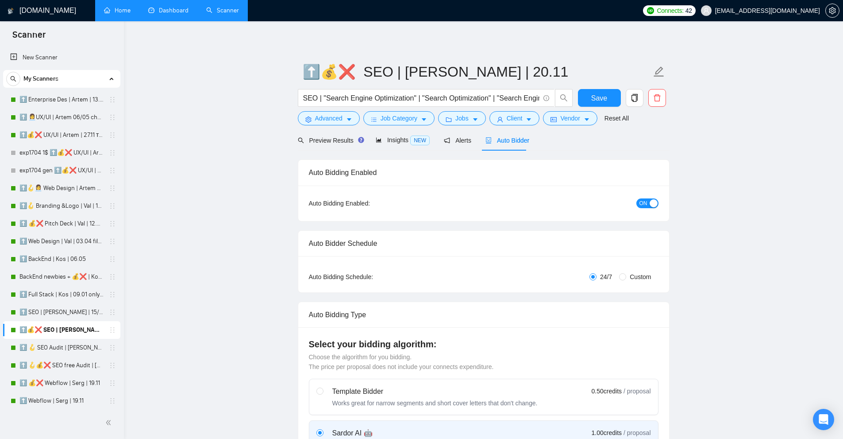
click at [125, 9] on link "Home" at bounding box center [117, 11] width 27 height 8
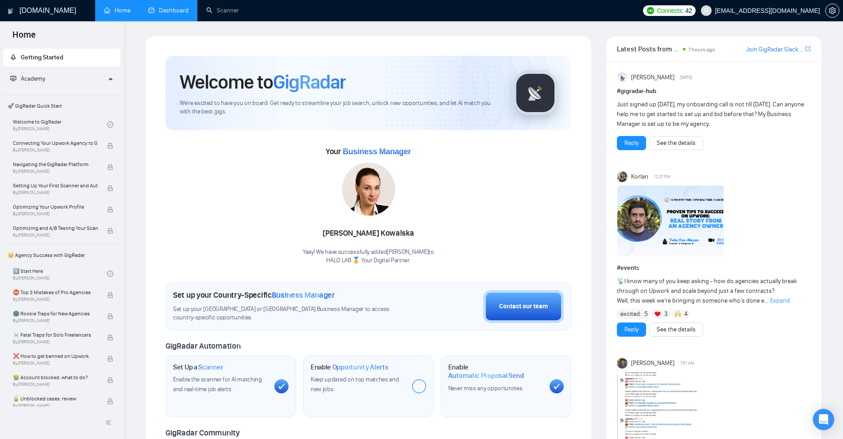
click at [149, 9] on link "Dashboard" at bounding box center [168, 11] width 40 height 8
